Goal: Information Seeking & Learning: Check status

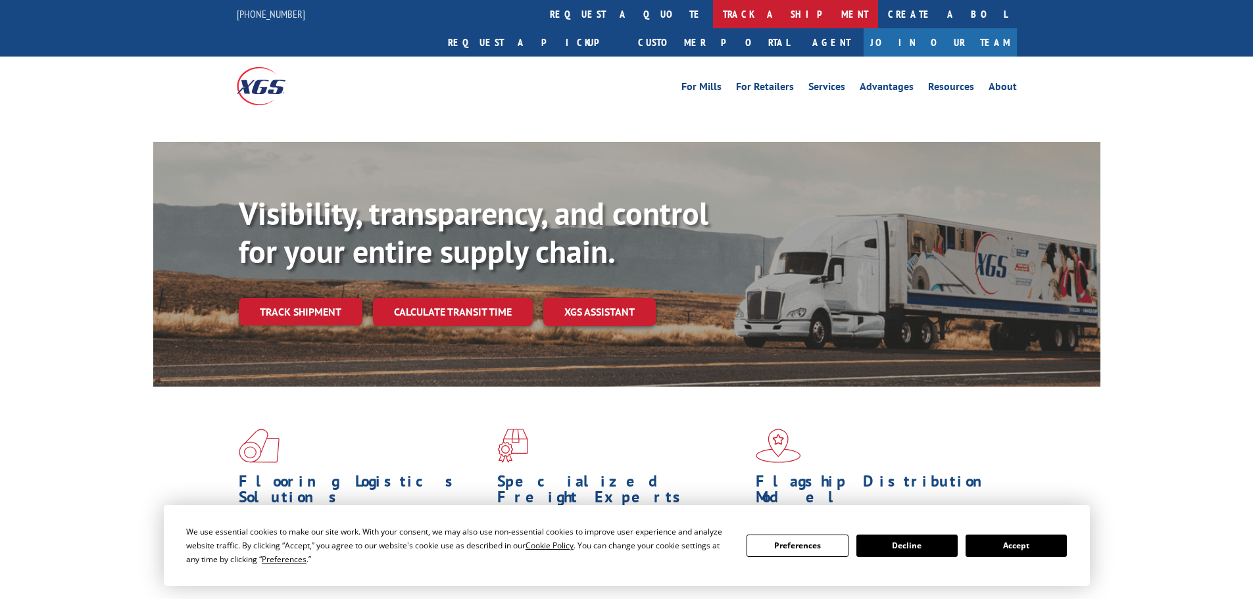
click at [713, 6] on link "track a shipment" at bounding box center [795, 14] width 165 height 28
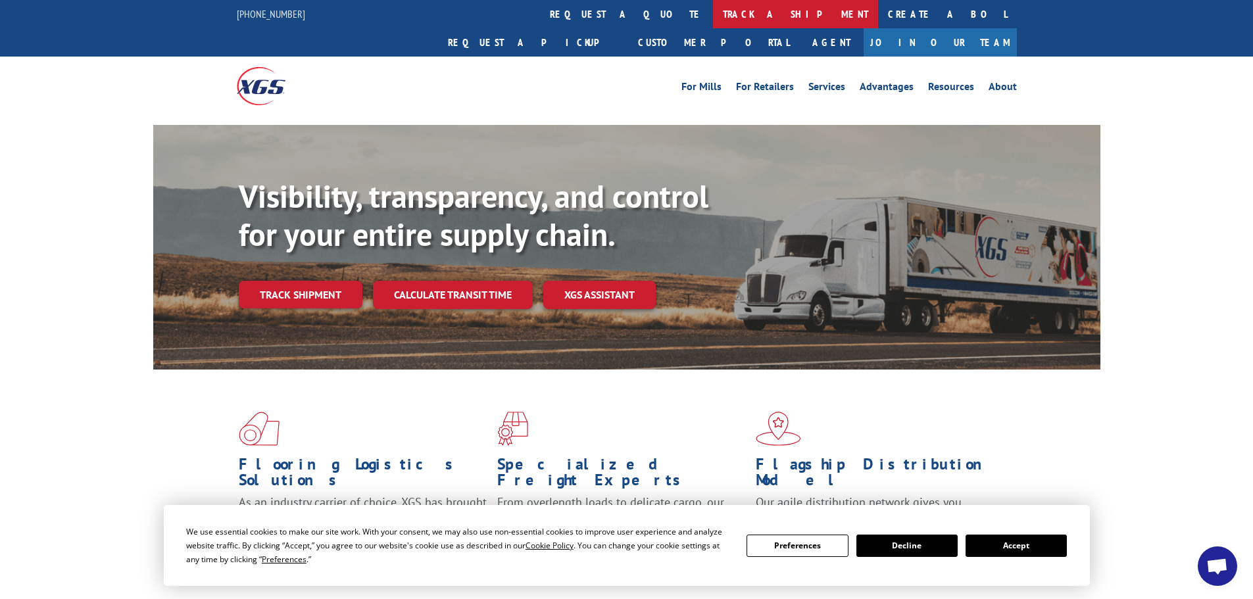
click at [713, 14] on link "track a shipment" at bounding box center [795, 14] width 165 height 28
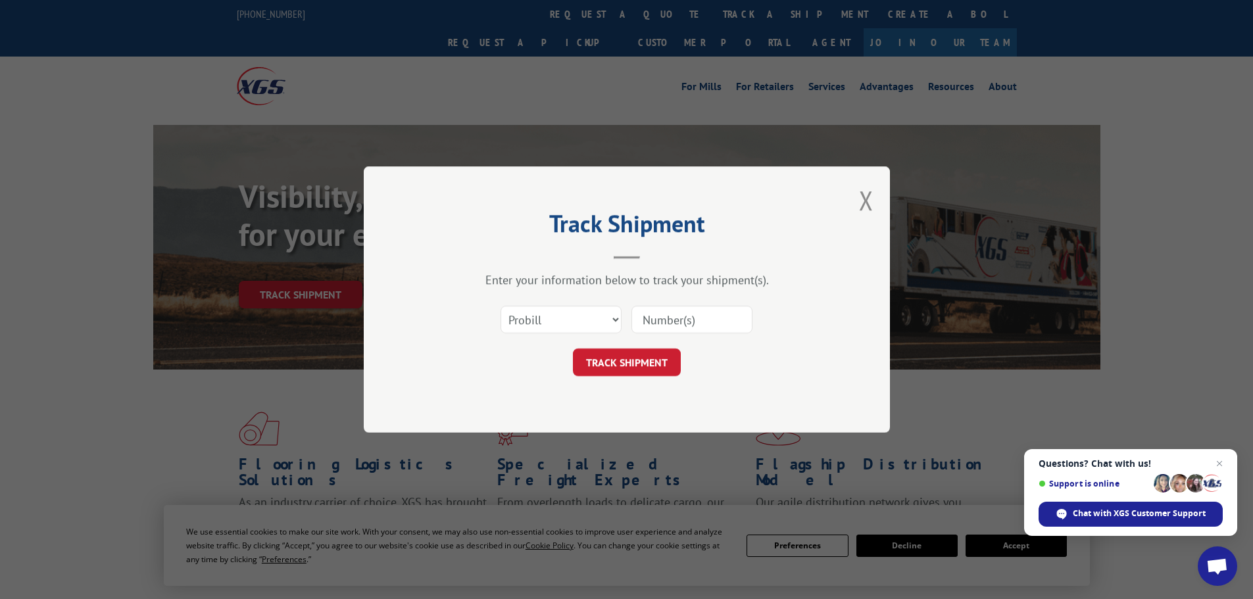
drag, startPoint x: 663, startPoint y: 310, endPoint x: 668, endPoint y: 317, distance: 8.9
click at [668, 316] on input at bounding box center [692, 320] width 121 height 28
paste input "5499651"
type input "5499651"
drag, startPoint x: 611, startPoint y: 395, endPoint x: 613, endPoint y: 376, distance: 19.8
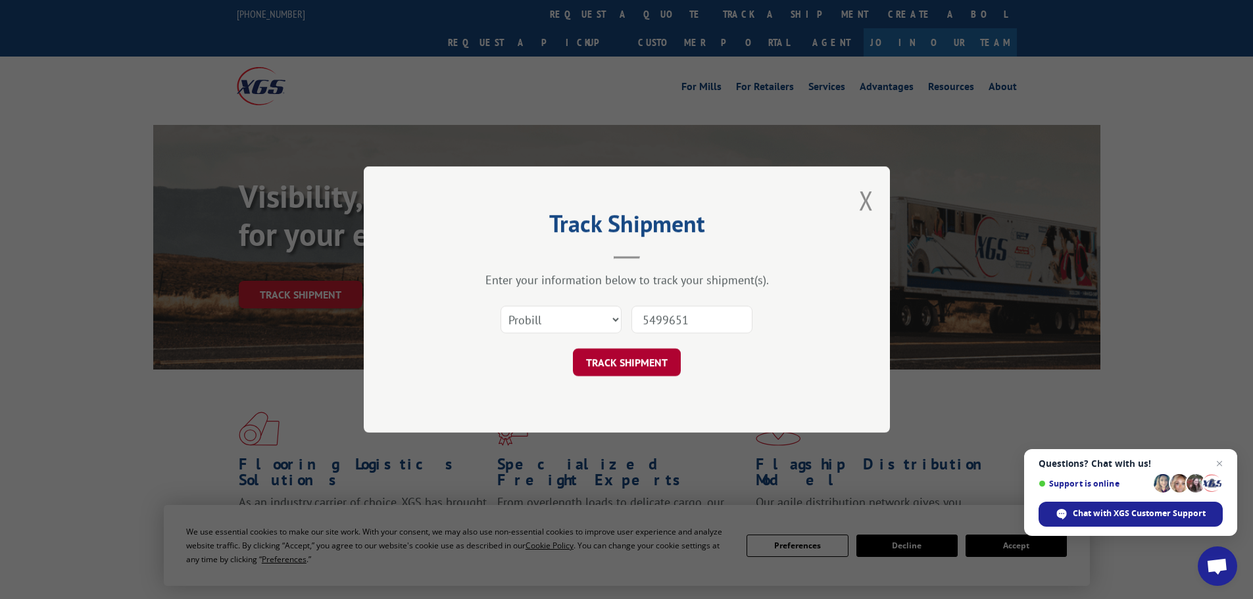
click at [612, 395] on div "Track Shipment Enter your information below to track your shipment(s). Select c…" at bounding box center [627, 299] width 526 height 266
click at [613, 375] on button "TRACK SHIPMENT" at bounding box center [627, 363] width 108 height 28
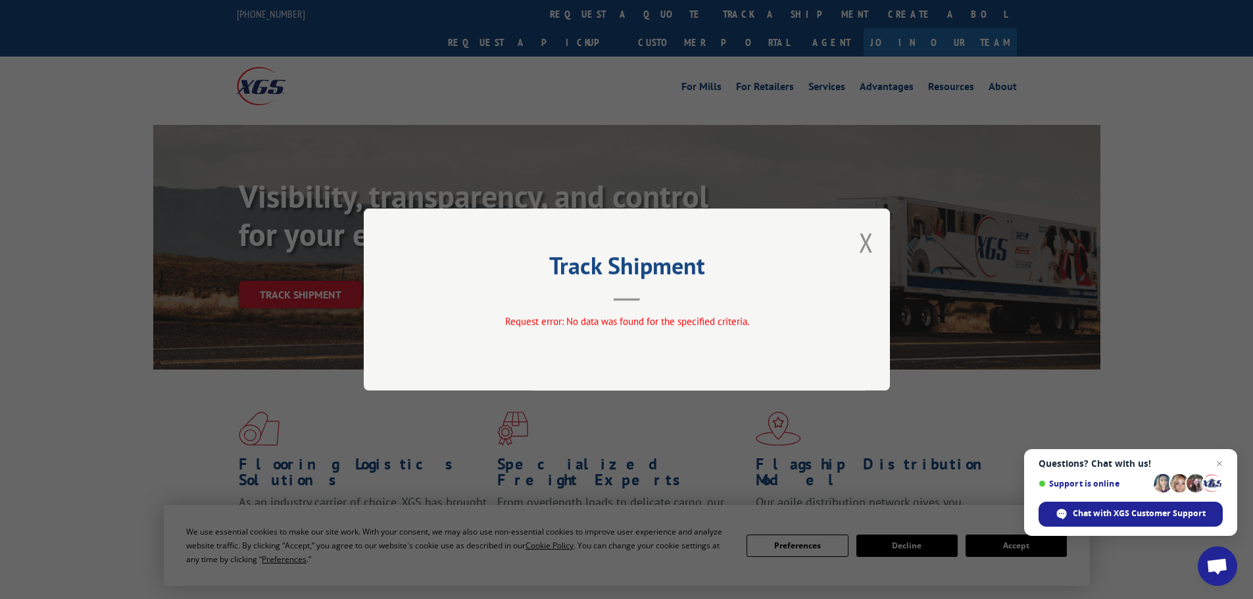
drag, startPoint x: 1220, startPoint y: 464, endPoint x: 1086, endPoint y: 391, distance: 151.9
click at [1220, 463] on span "Close chat" at bounding box center [1220, 464] width 16 height 16
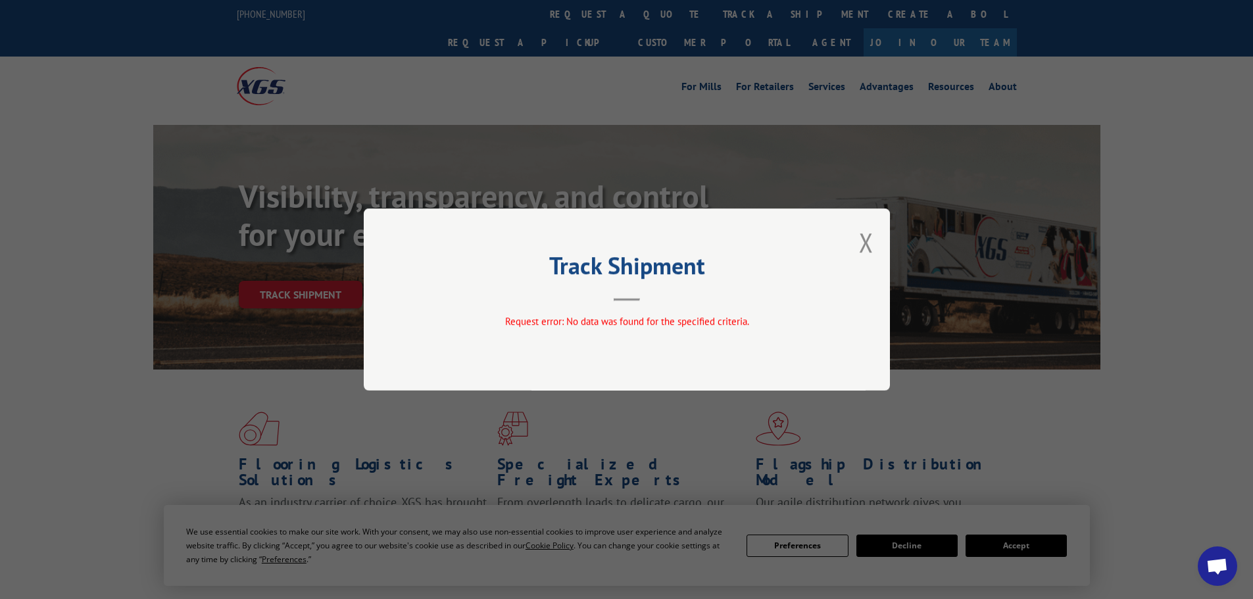
click at [884, 252] on div "Track Shipment Request error: No data was found for the specified criteria." at bounding box center [627, 300] width 526 height 182
click at [871, 246] on button "Close modal" at bounding box center [866, 242] width 14 height 35
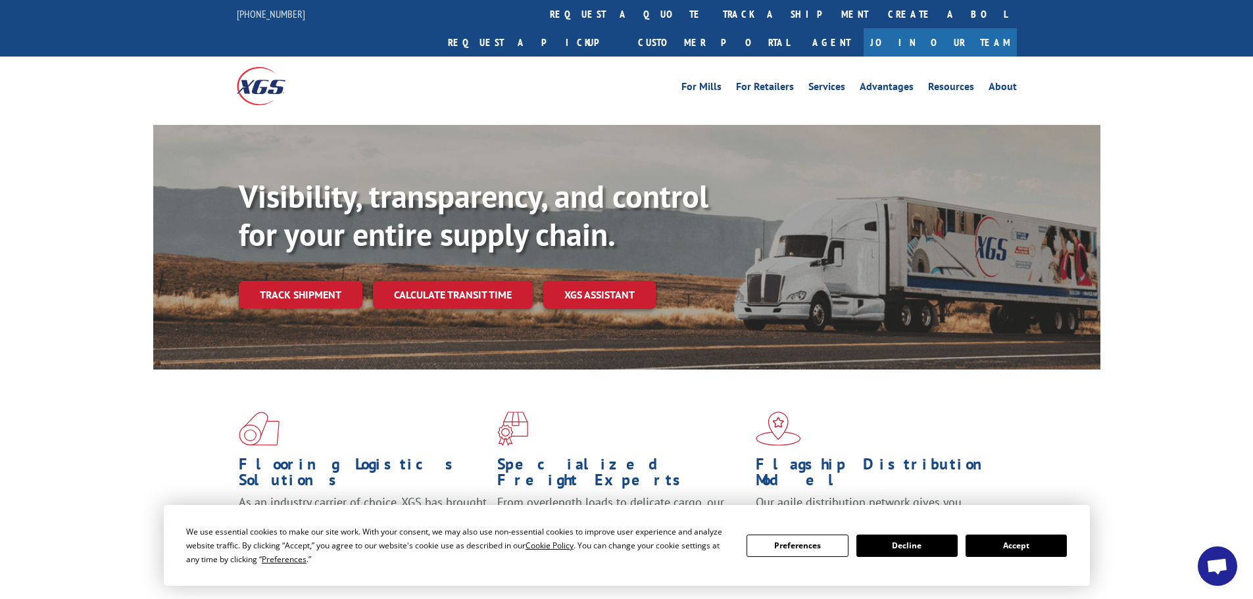
click at [713, 17] on link "track a shipment" at bounding box center [795, 14] width 165 height 28
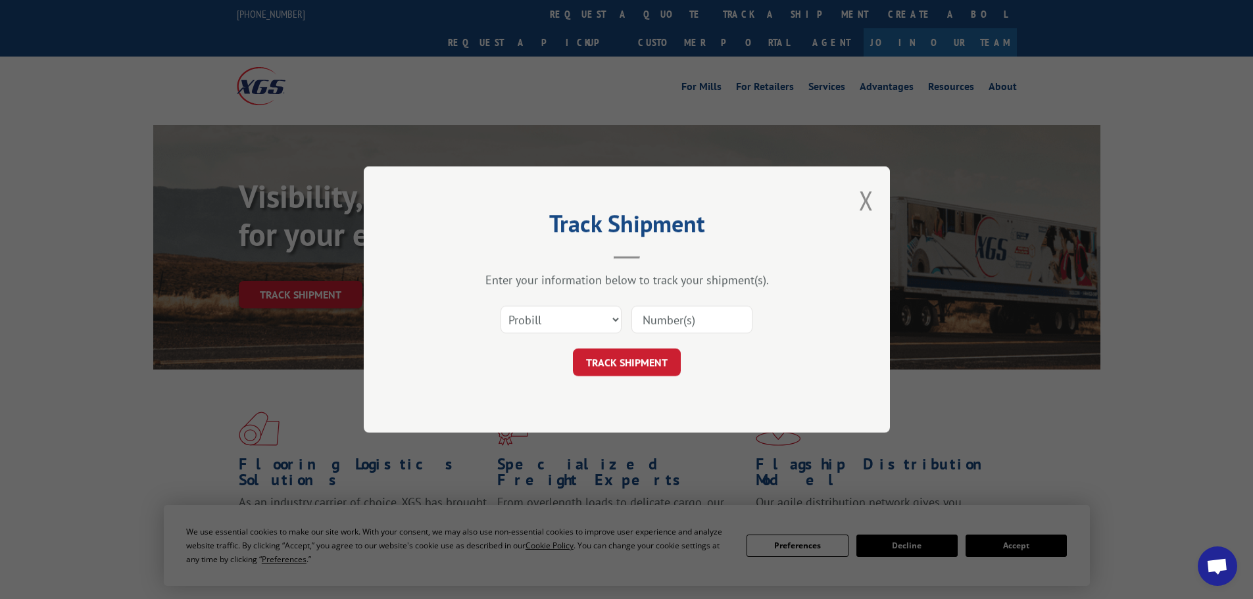
click at [662, 315] on input at bounding box center [692, 320] width 121 height 28
paste input "643233"
type input "643233"
click at [640, 358] on button "TRACK SHIPMENT" at bounding box center [627, 363] width 108 height 28
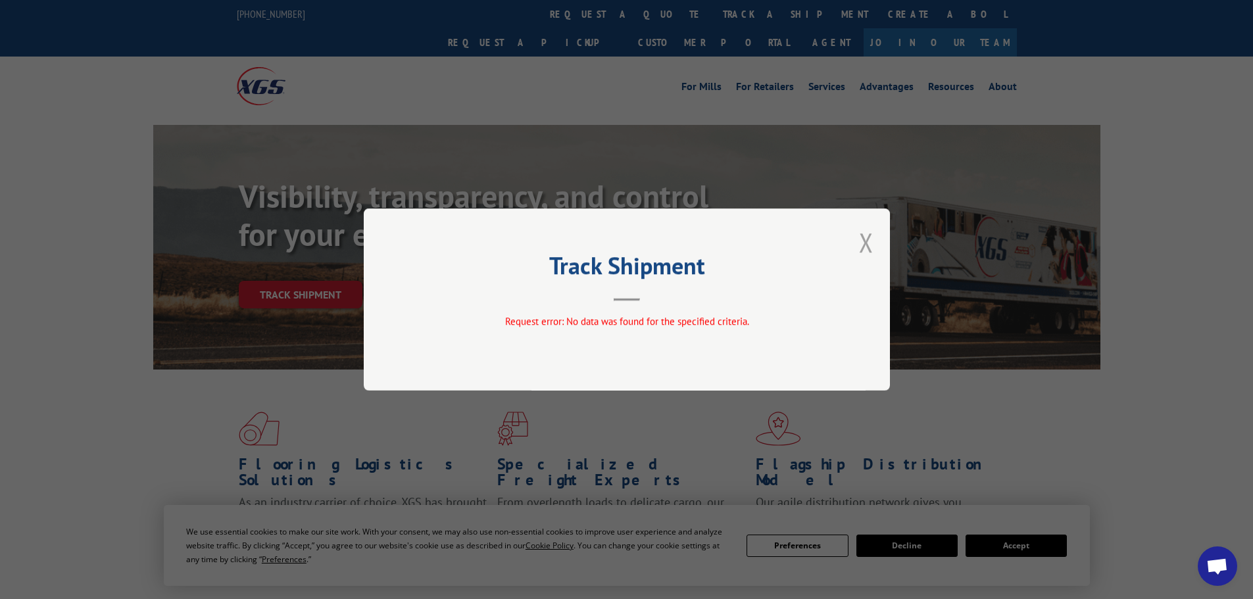
click at [861, 246] on button "Close modal" at bounding box center [866, 242] width 14 height 35
